Goal: Transaction & Acquisition: Purchase product/service

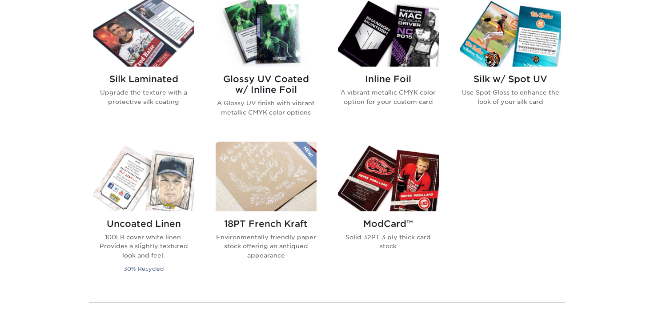
scroll to position [596, 0]
click at [388, 183] on img at bounding box center [388, 176] width 101 height 70
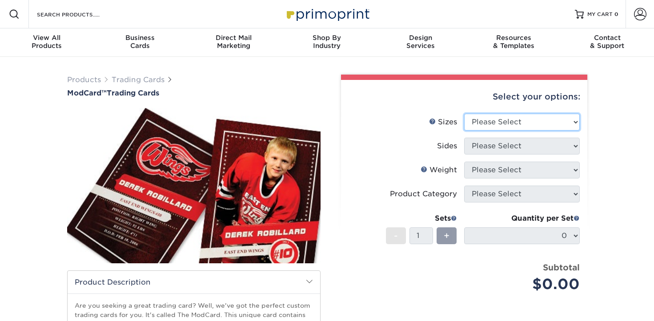
click at [496, 122] on select "Please Select 2.5" x 3.5"" at bounding box center [522, 122] width 116 height 17
select select "2.50x3.50"
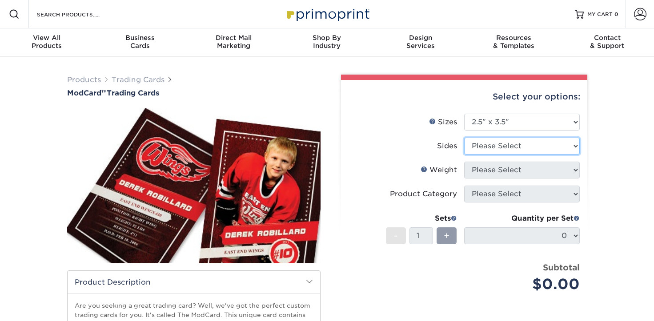
click at [492, 145] on select "Please Select Print Both Sides Print Front Only" at bounding box center [522, 146] width 116 height 17
select select "13abbda7-1d64-4f25-8bb2-c179b224825d"
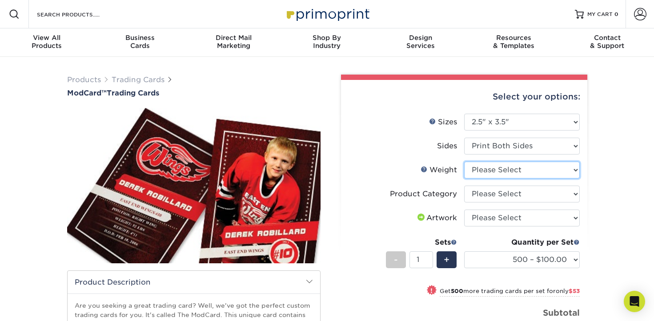
click at [534, 172] on select "Please Select 32PTUCBLK" at bounding box center [522, 170] width 116 height 17
select select "32PTUCBLK"
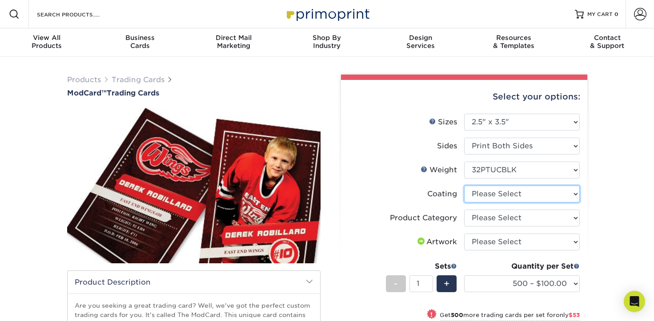
click at [536, 195] on select at bounding box center [522, 194] width 116 height 17
select select "3e7618de-abca-4bda-9f97-8b9129e913d8"
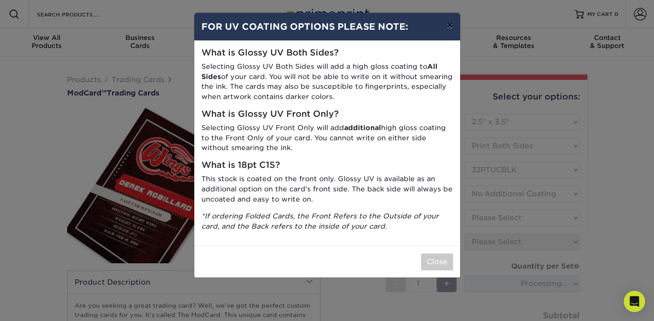
click at [449, 26] on button "×" at bounding box center [449, 25] width 20 height 25
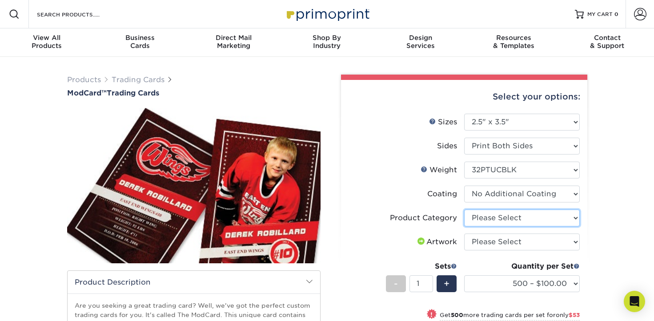
click at [498, 218] on select "Please Select Trading Cards" at bounding box center [522, 218] width 116 height 17
select select "c2f9bce9-36c2-409d-b101-c29d9d031e18"
click at [493, 242] on select "Please Select I will upload files I need a design - $100" at bounding box center [522, 242] width 116 height 17
select select "upload"
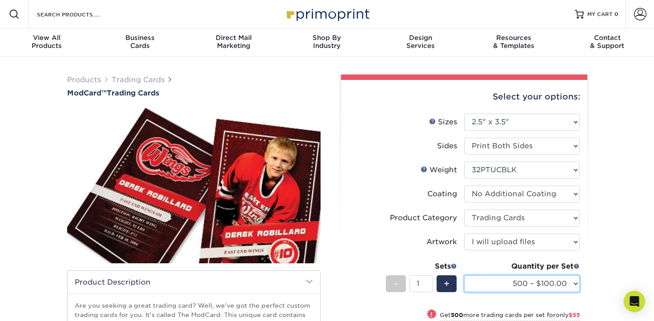
click at [486, 281] on select "500 – $100.00 1000 – $153.00" at bounding box center [522, 284] width 116 height 17
select select "1000 – $153.00"
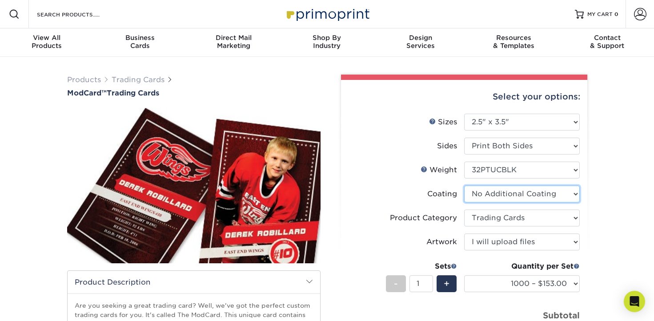
click at [523, 195] on select at bounding box center [522, 194] width 116 height 17
click at [529, 175] on select "Please Select 32PTUCBLK" at bounding box center [522, 170] width 116 height 17
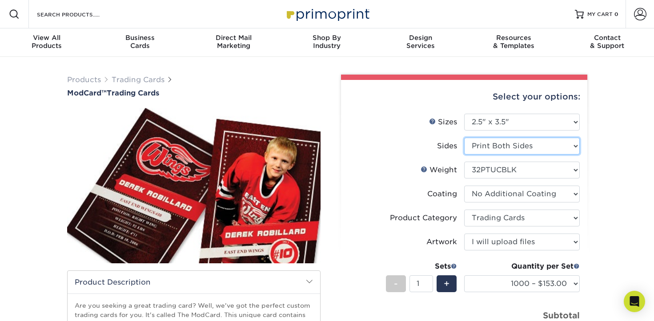
click at [550, 142] on select "Please Select Print Both Sides Print Front Only" at bounding box center [522, 146] width 116 height 17
click at [608, 165] on div "Products Trading Cards ModCard™ Trading Cards show more Templates /" at bounding box center [327, 271] width 654 height 428
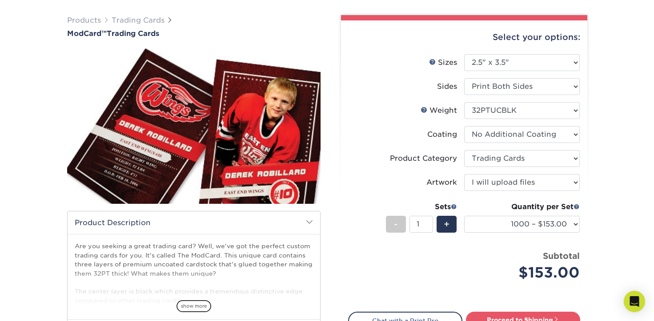
scroll to position [60, 0]
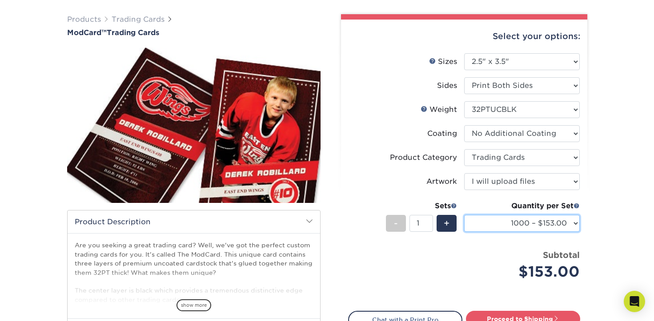
click at [575, 224] on select "500 – $100.00 1000 – $153.00" at bounding box center [522, 223] width 116 height 17
click at [618, 205] on div "Products Trading Cards ModCard™ Trading Cards show more Templates /" at bounding box center [327, 210] width 654 height 428
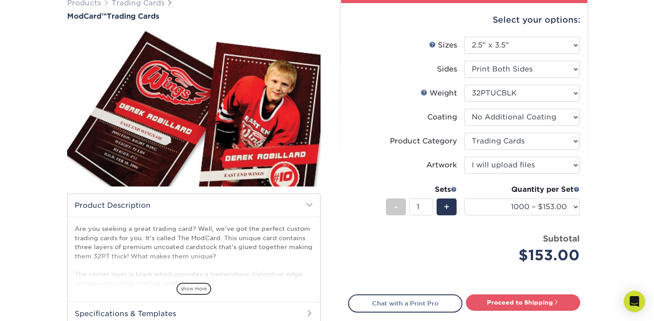
scroll to position [82, 0]
